Goal: Find specific page/section: Find specific page/section

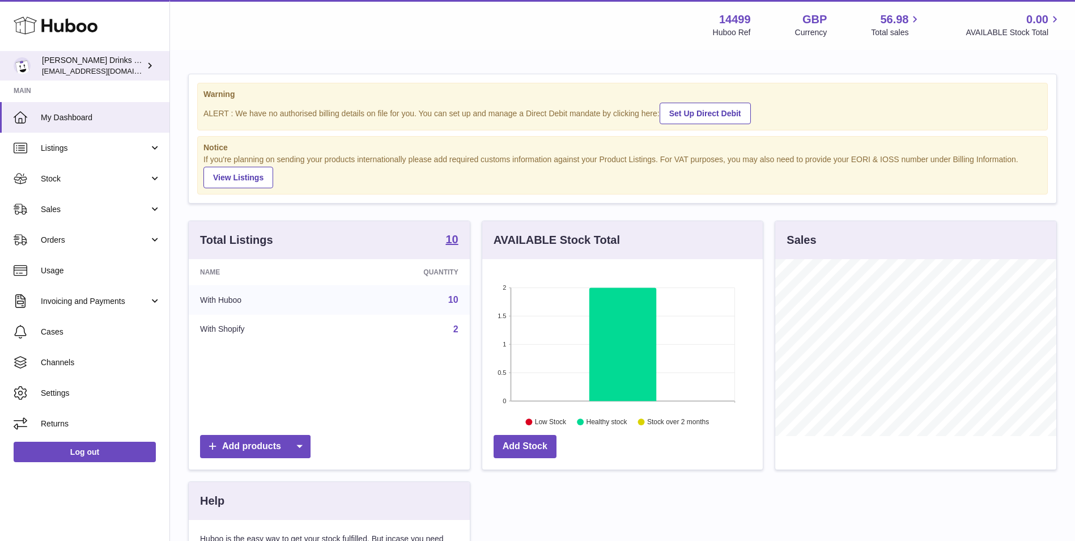
scroll to position [177, 281]
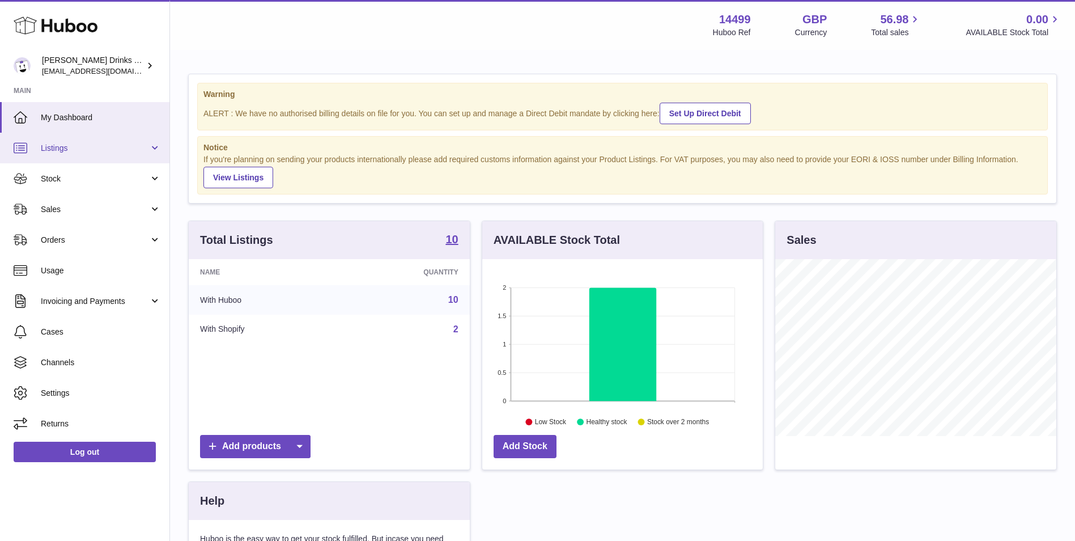
click at [78, 147] on span "Listings" at bounding box center [95, 148] width 108 height 11
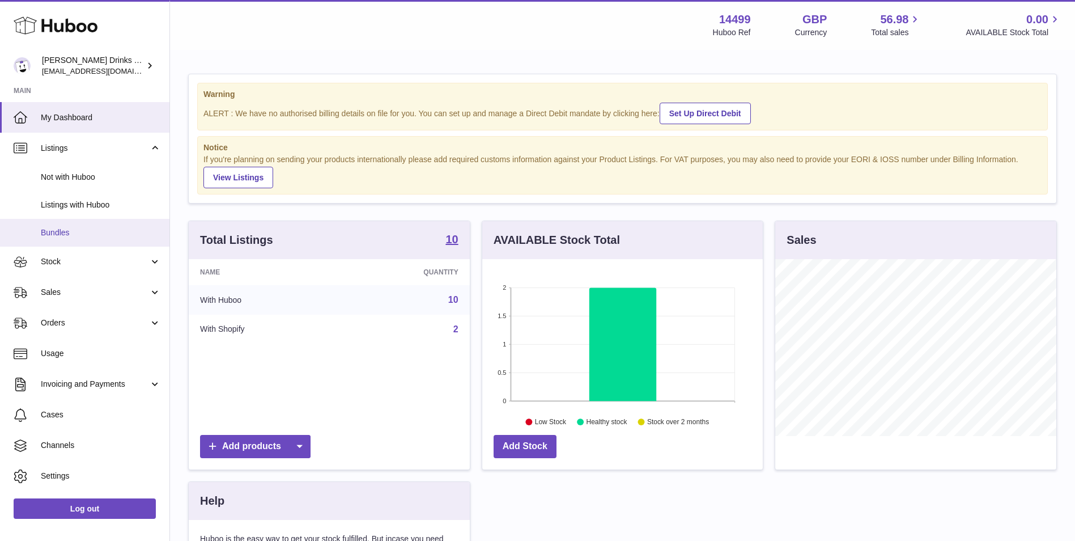
click at [92, 238] on link "Bundles" at bounding box center [84, 233] width 169 height 28
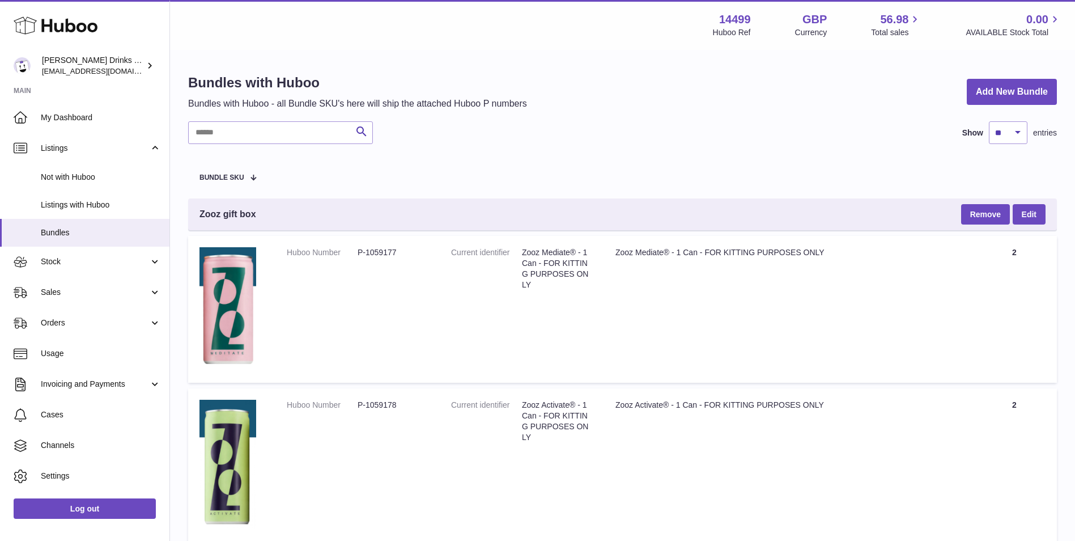
click at [434, 256] on td "Huboo Number P-1059177" at bounding box center [357, 309] width 164 height 147
click at [781, 246] on td "Title Zooz Mediate® - 1 Can - FOR KITTING PURPOSES ONLY" at bounding box center [788, 309] width 368 height 147
click at [100, 206] on span "Listings with Huboo" at bounding box center [101, 204] width 120 height 11
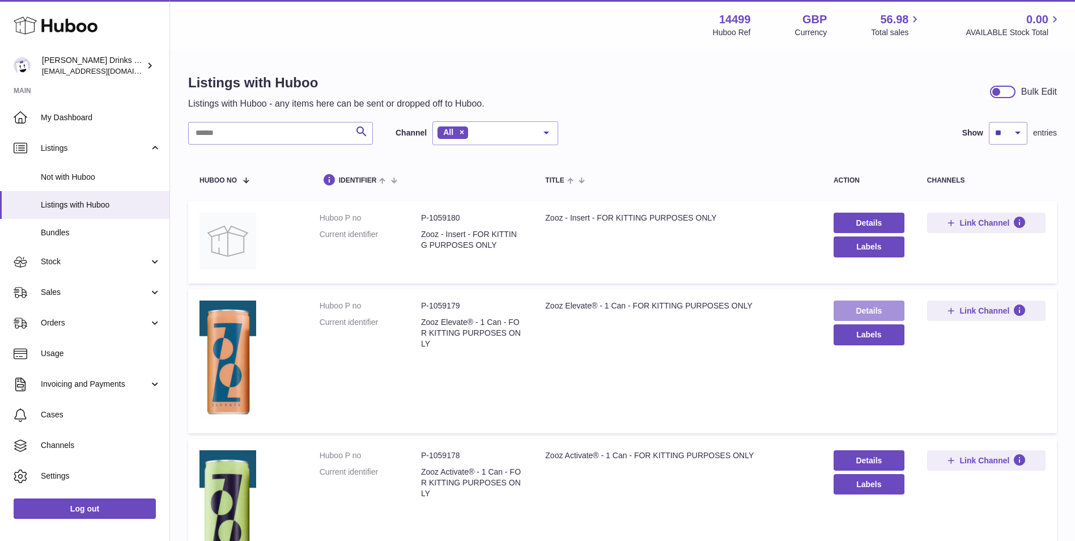
click at [851, 308] on link "Details" at bounding box center [869, 310] width 71 height 20
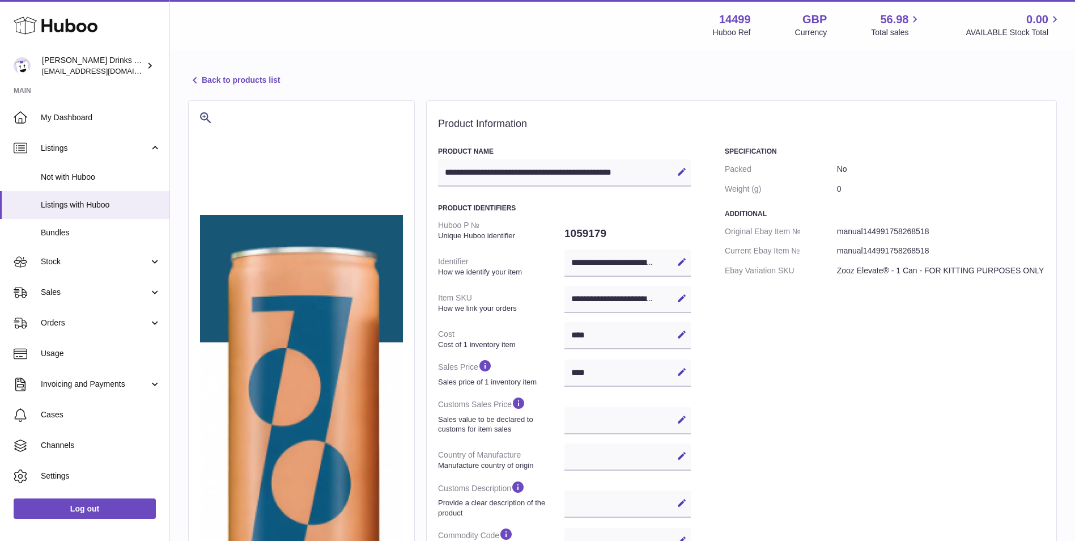
select select
select select "****"
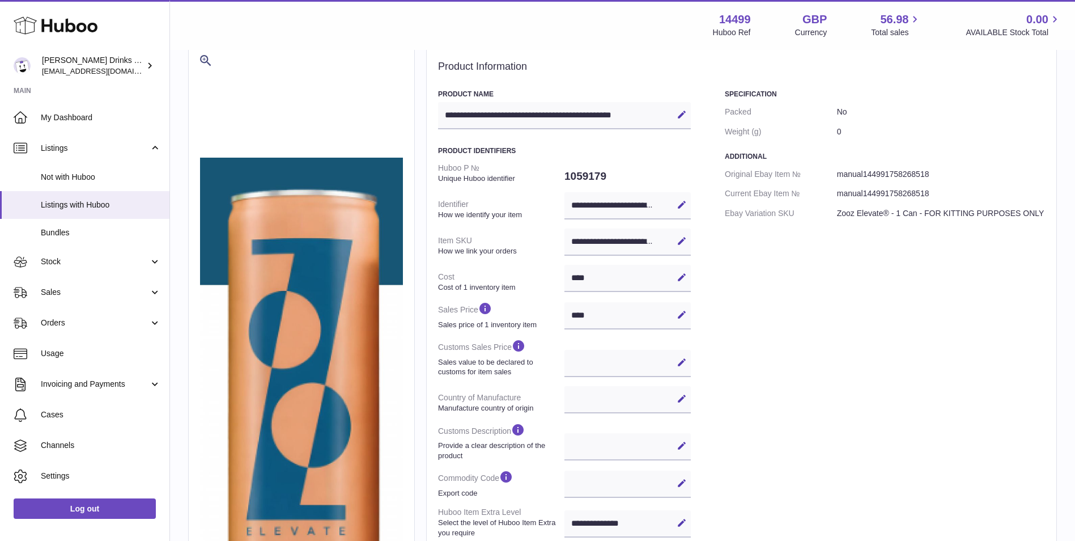
scroll to position [95, 0]
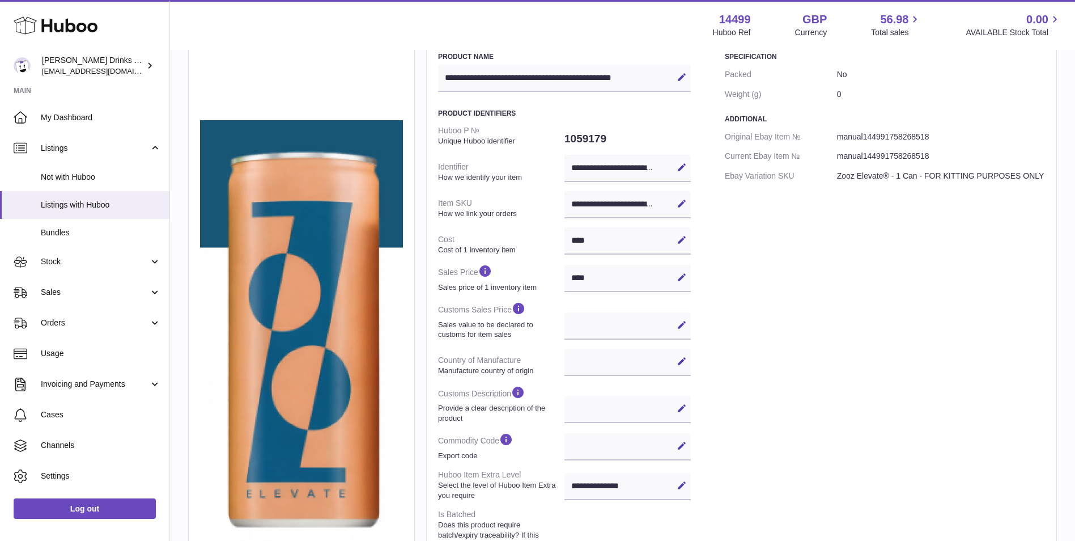
click at [685, 201] on icon at bounding box center [682, 203] width 10 height 10
click at [766, 236] on div "Specification Packed No Weight (g) 0 Additional Original Ebay Item № manual1449…" at bounding box center [885, 357] width 320 height 611
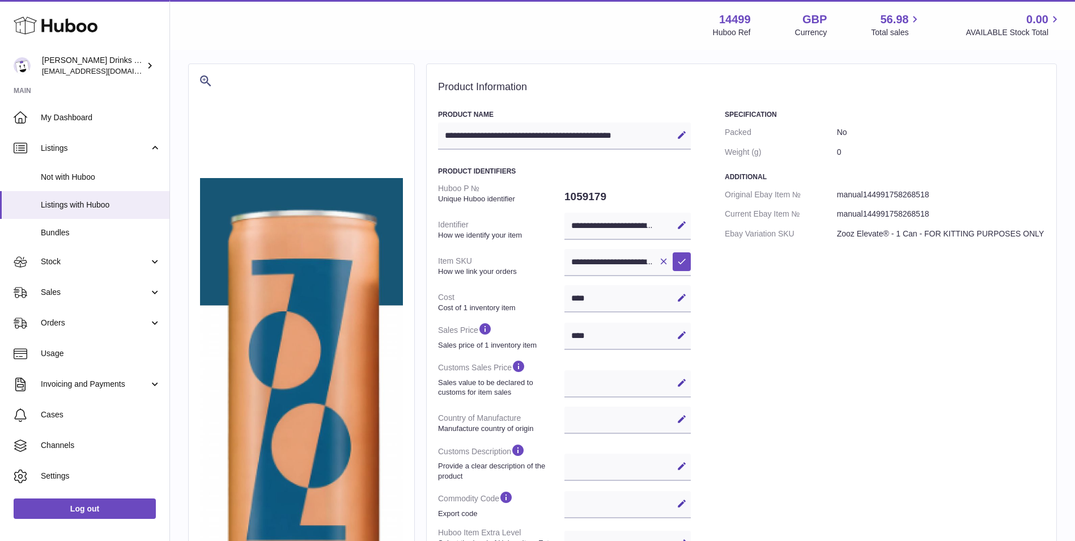
scroll to position [0, 0]
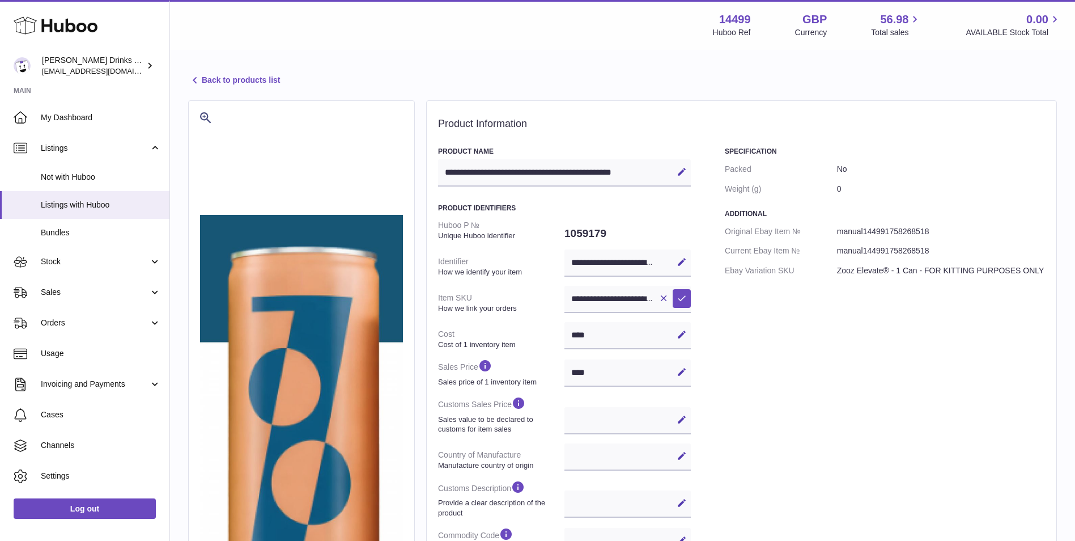
click at [205, 74] on link "Back to products list" at bounding box center [234, 81] width 92 height 14
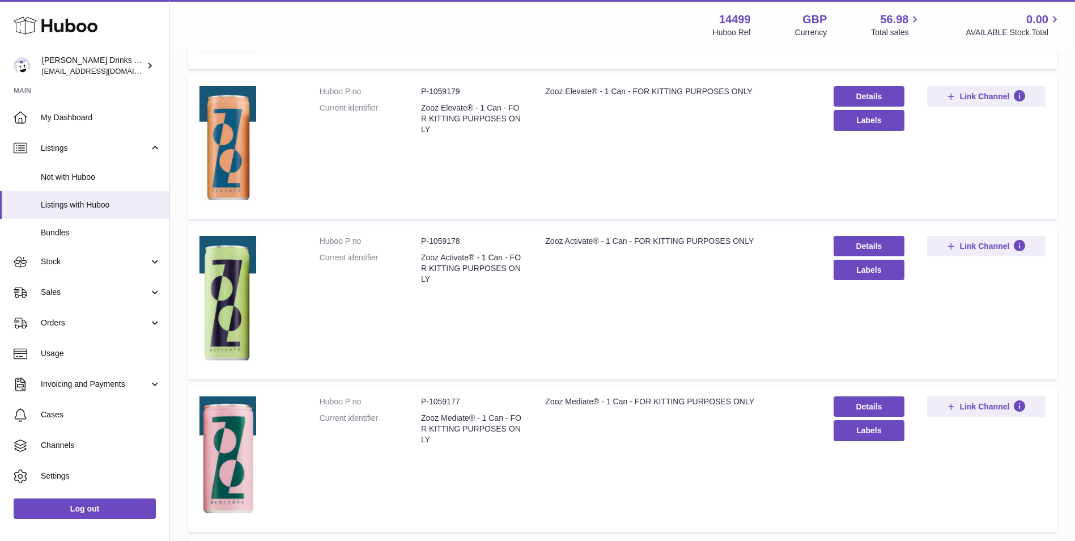
scroll to position [378, 0]
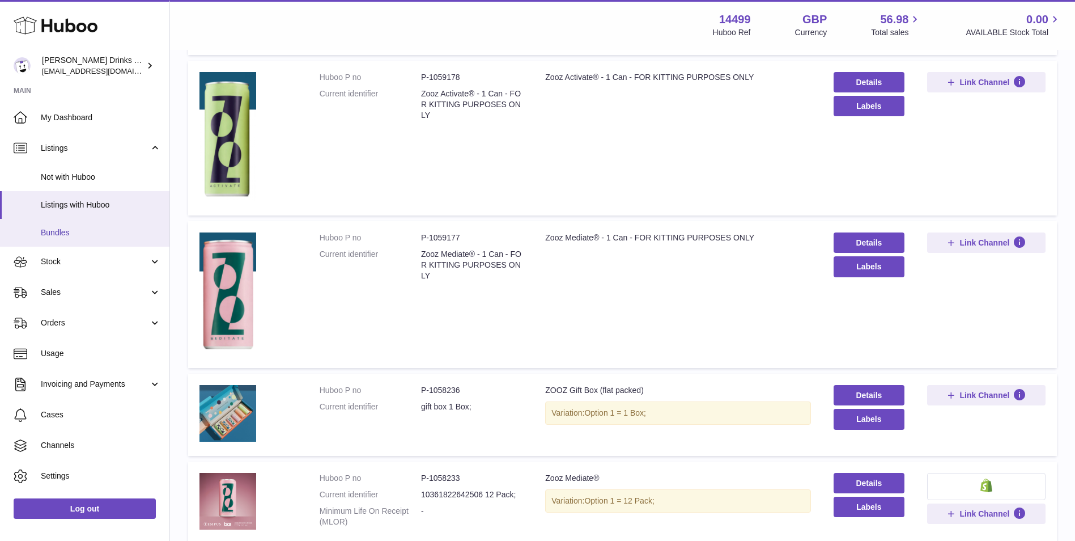
click at [115, 232] on span "Bundles" at bounding box center [101, 232] width 120 height 11
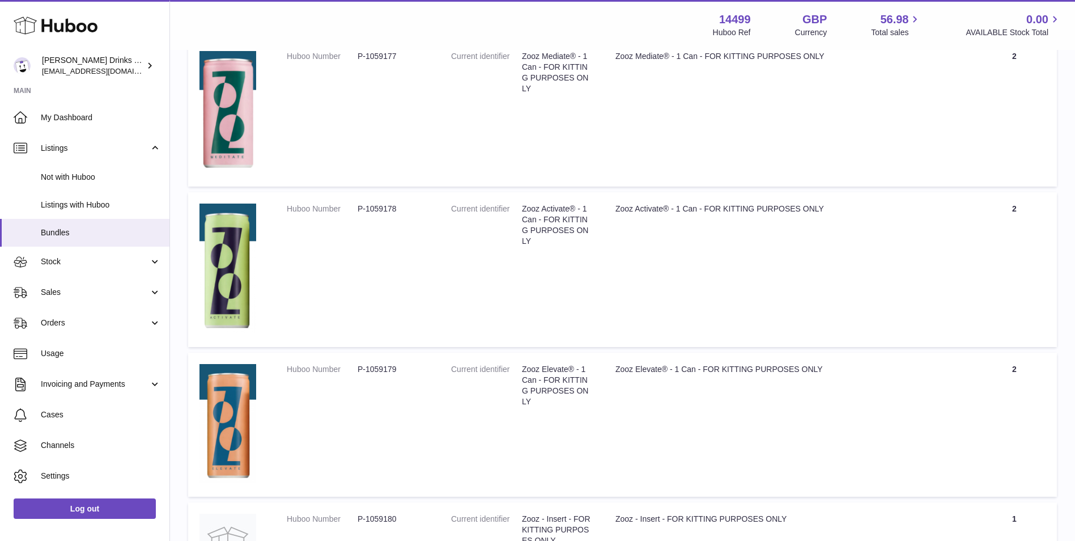
scroll to position [168, 0]
